Goal: Task Accomplishment & Management: Use online tool/utility

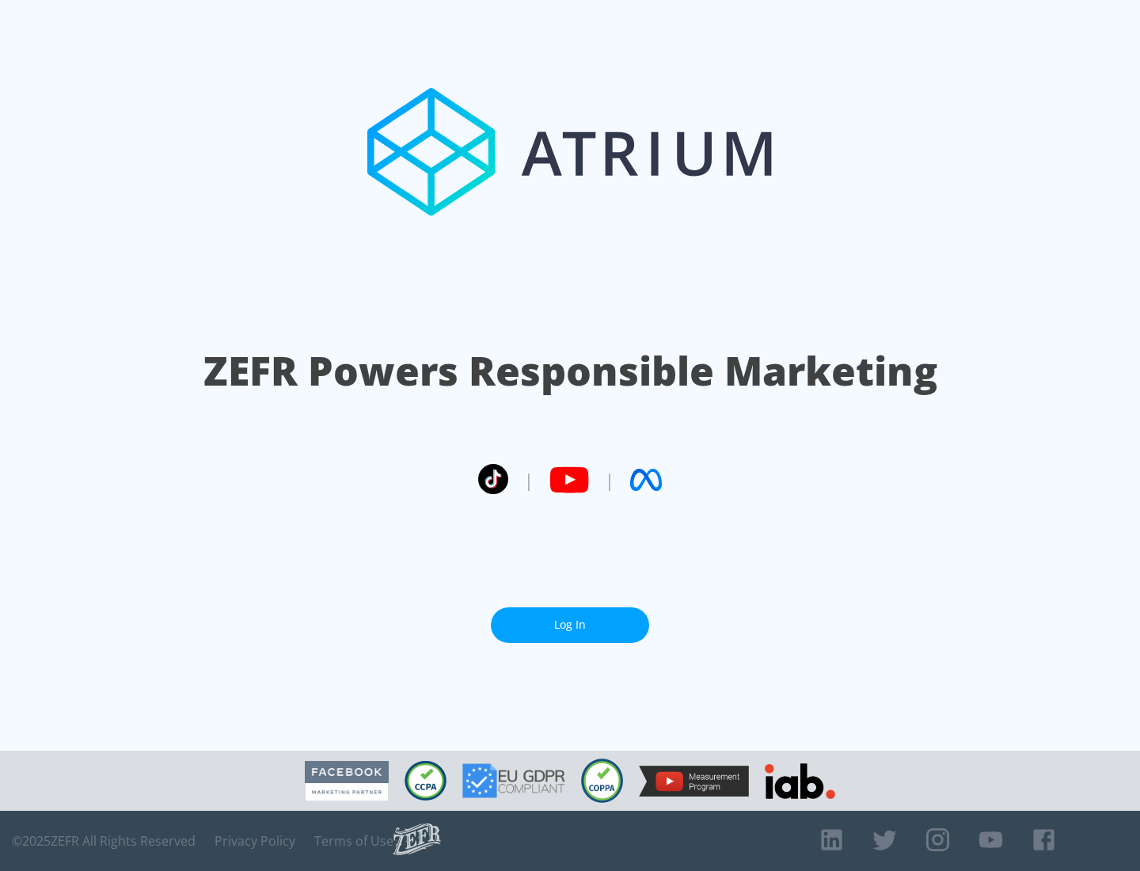
click at [570, 619] on link "Log In" at bounding box center [570, 625] width 158 height 36
